Goal: Navigation & Orientation: Find specific page/section

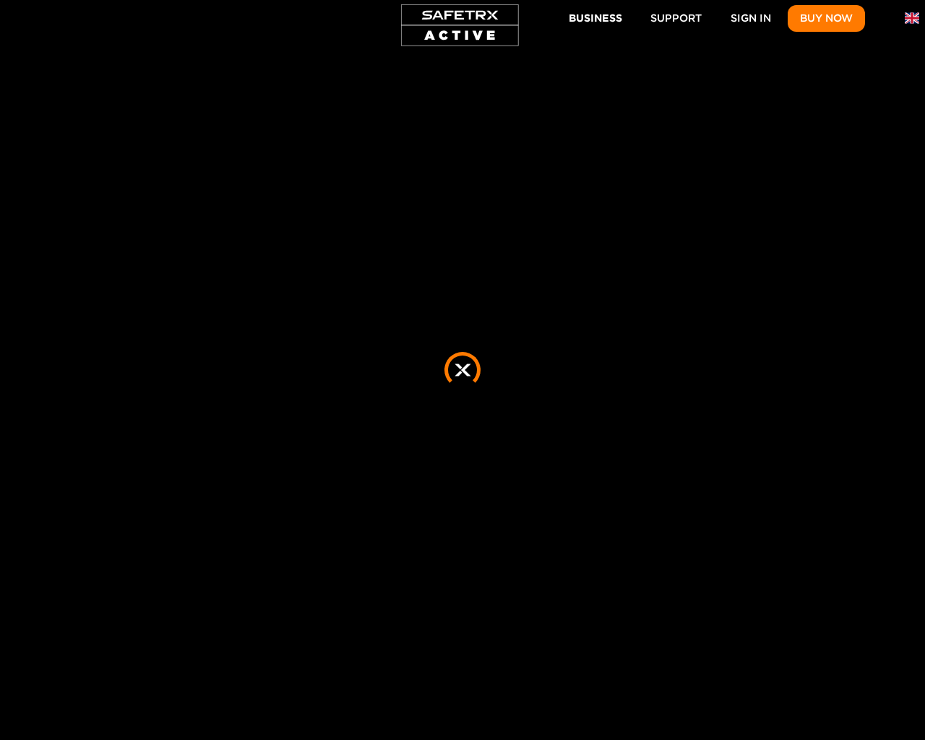
scroll to position [0, 925]
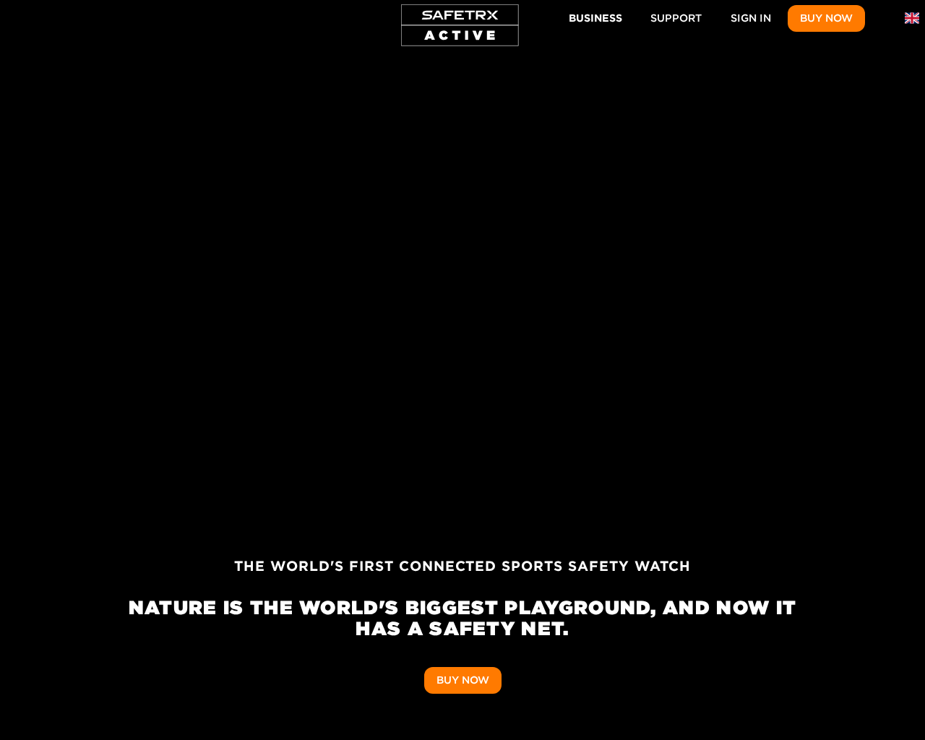
scroll to position [0, 2333]
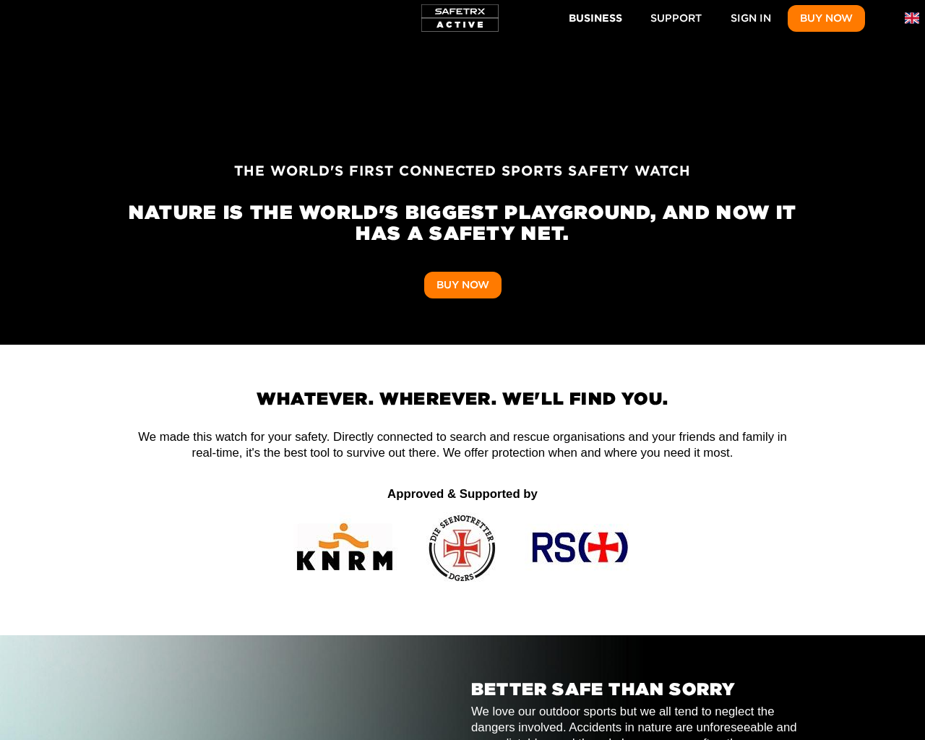
scroll to position [0, 4682]
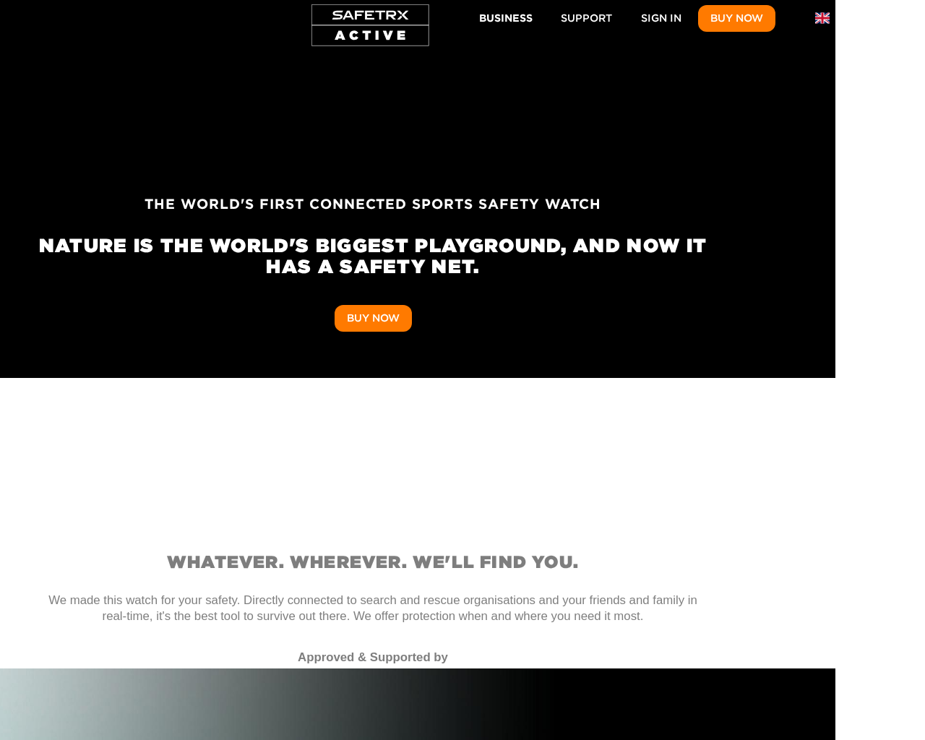
scroll to position [0, 8027]
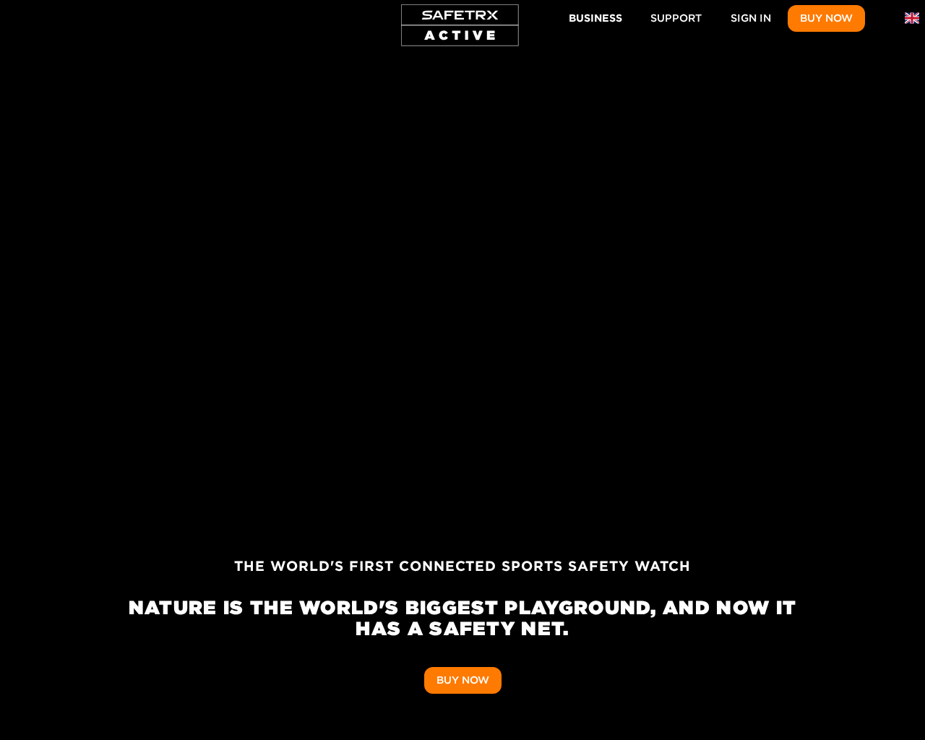
scroll to position [0, 669]
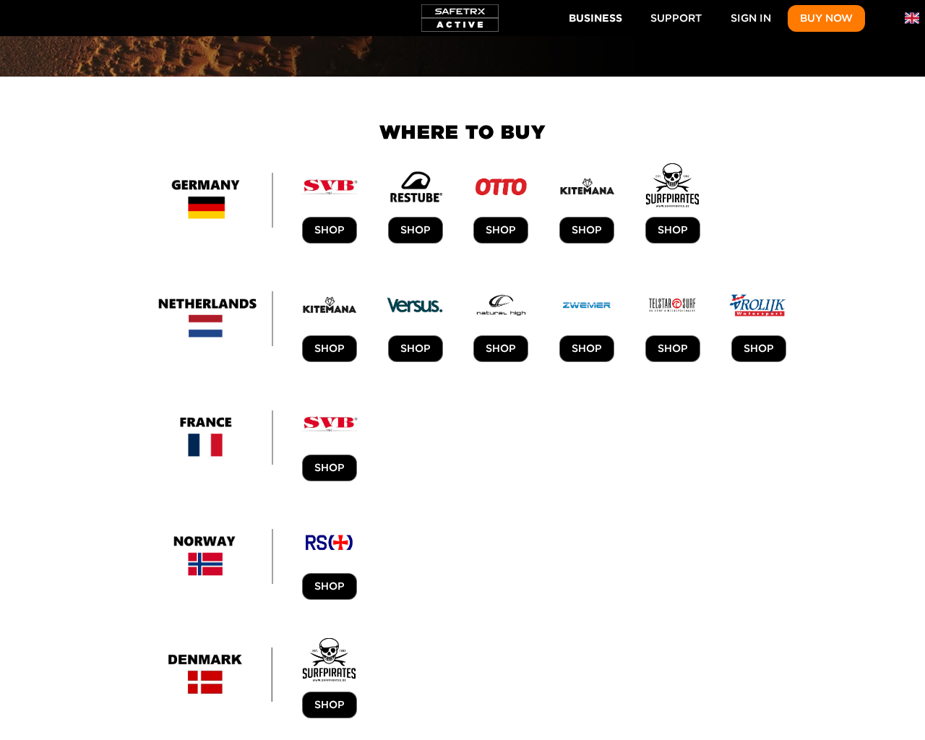
scroll to position [0, 714]
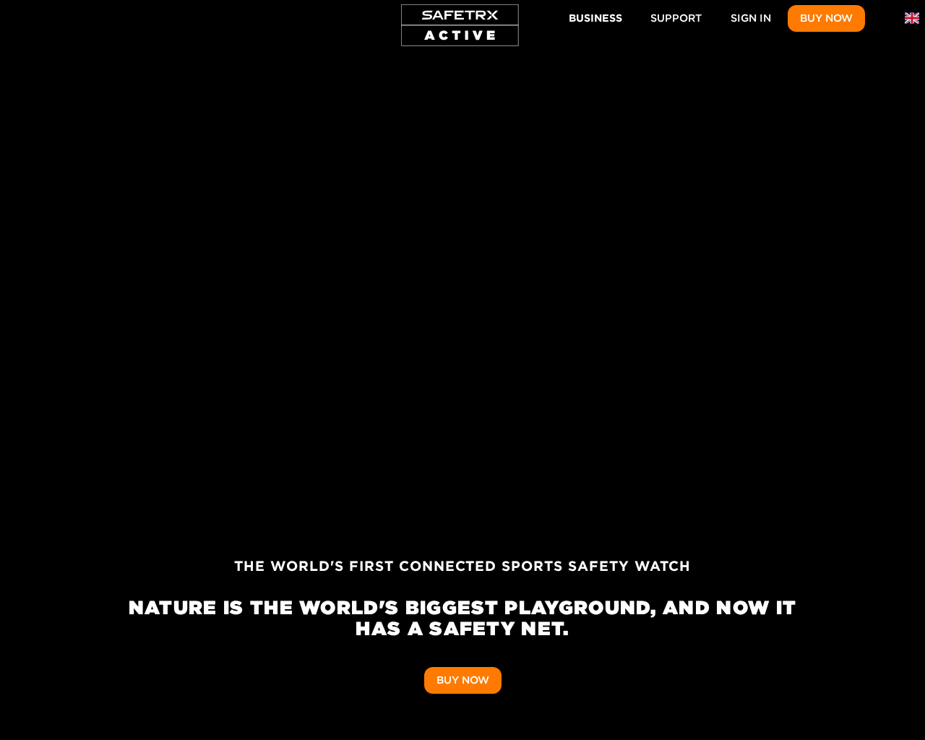
scroll to position [201, 0]
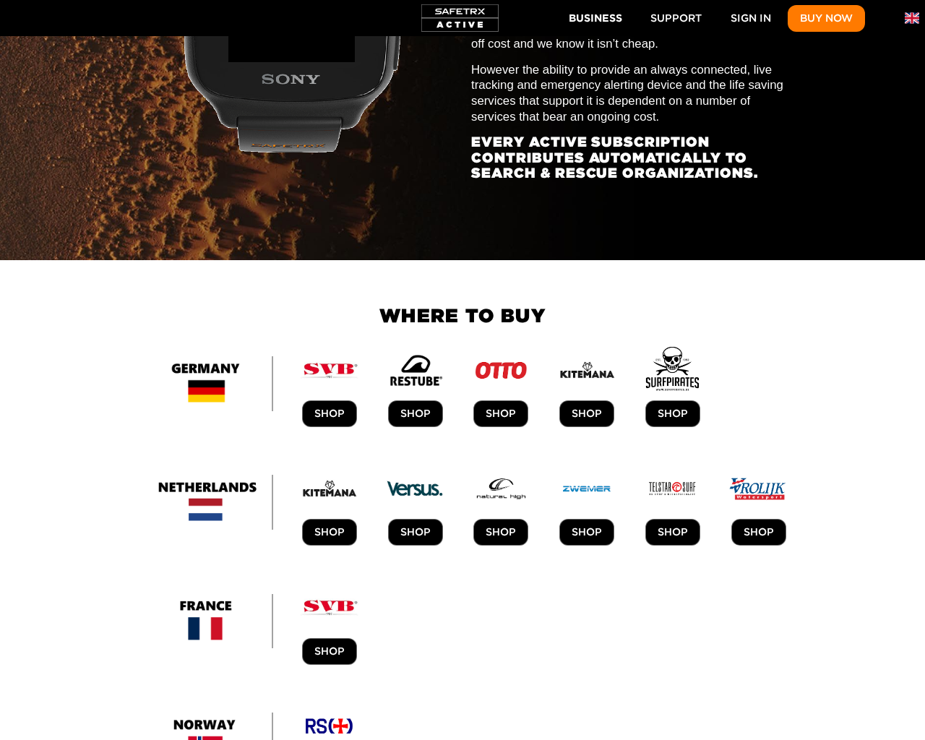
scroll to position [0, 669]
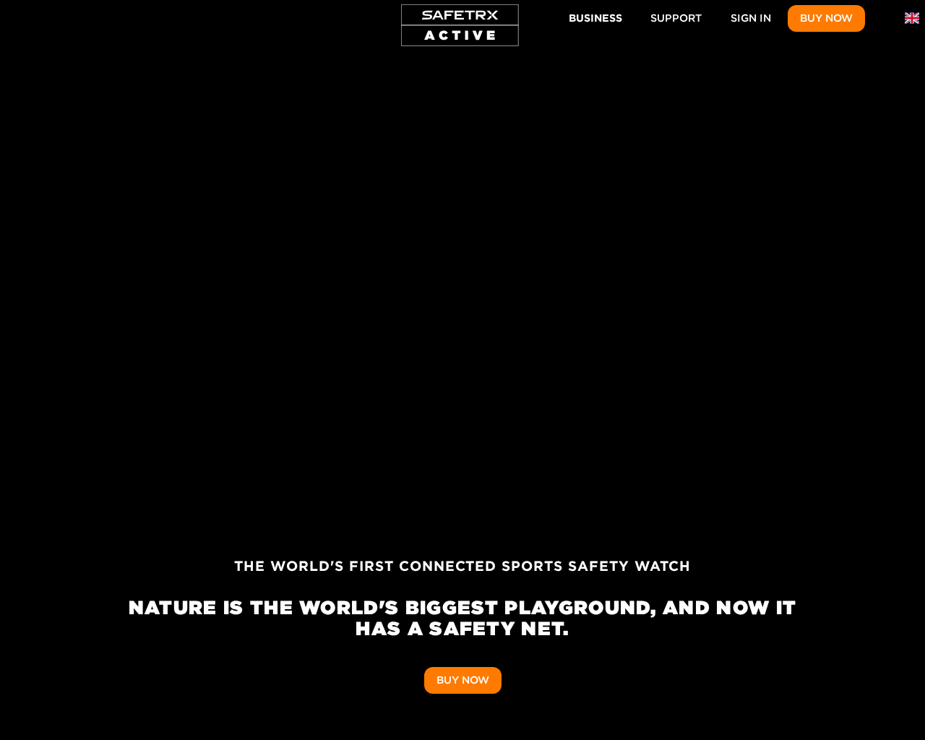
scroll to position [0, 4683]
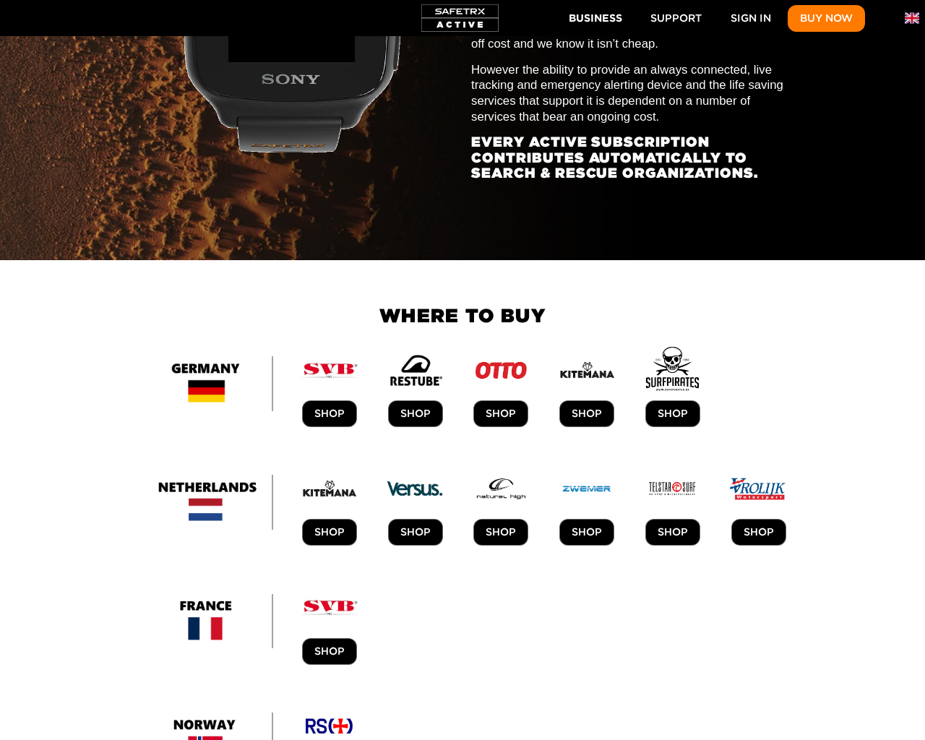
scroll to position [5756, 121]
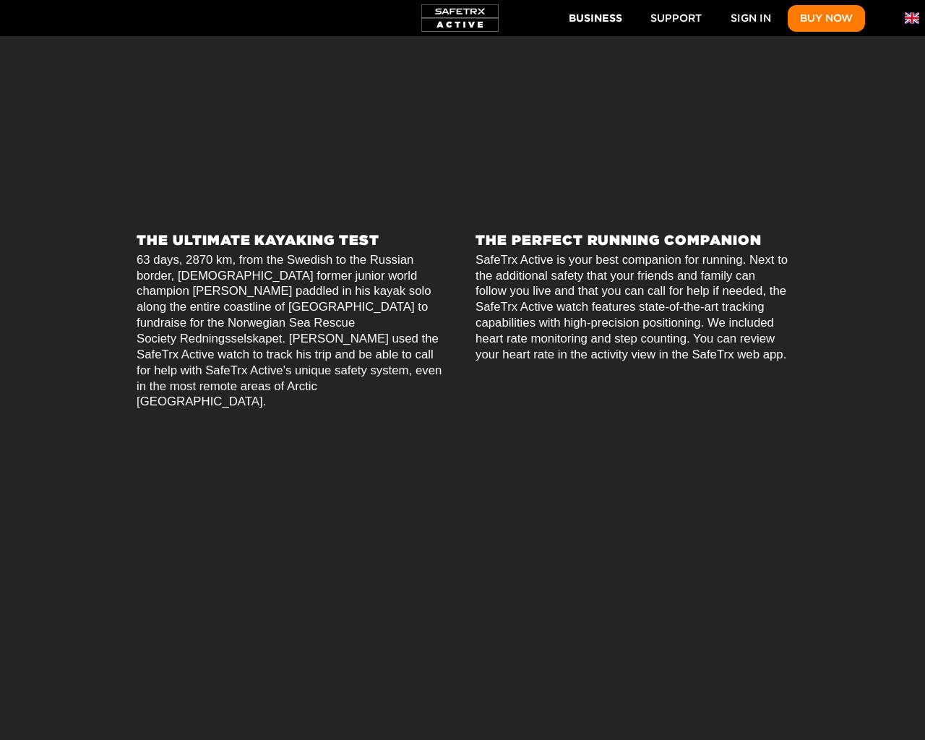
scroll to position [0, 6021]
